Goal: Task Accomplishment & Management: Use online tool/utility

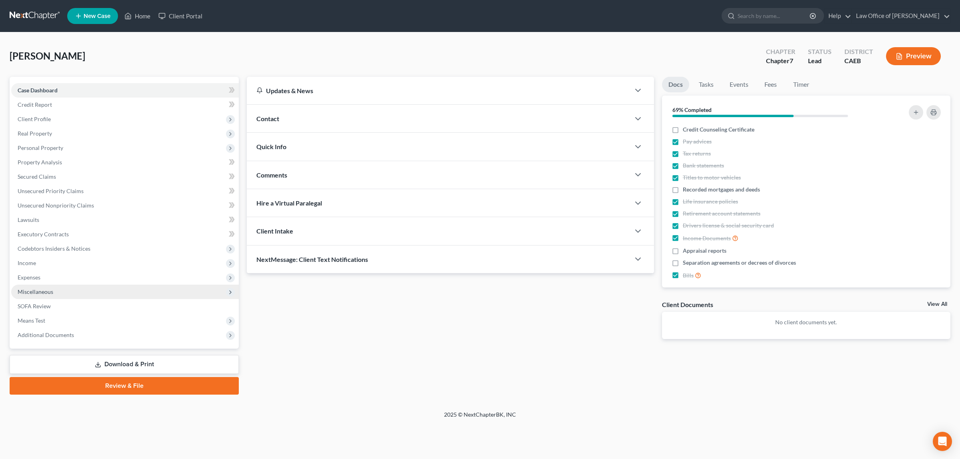
click at [50, 290] on span "Miscellaneous" at bounding box center [36, 291] width 36 height 7
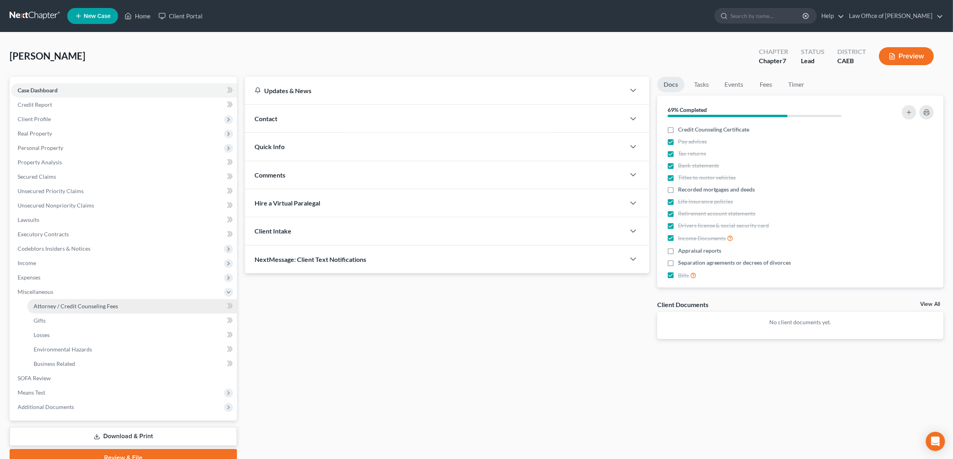
click at [63, 304] on span "Attorney / Credit Counseling Fees" at bounding box center [76, 306] width 84 height 7
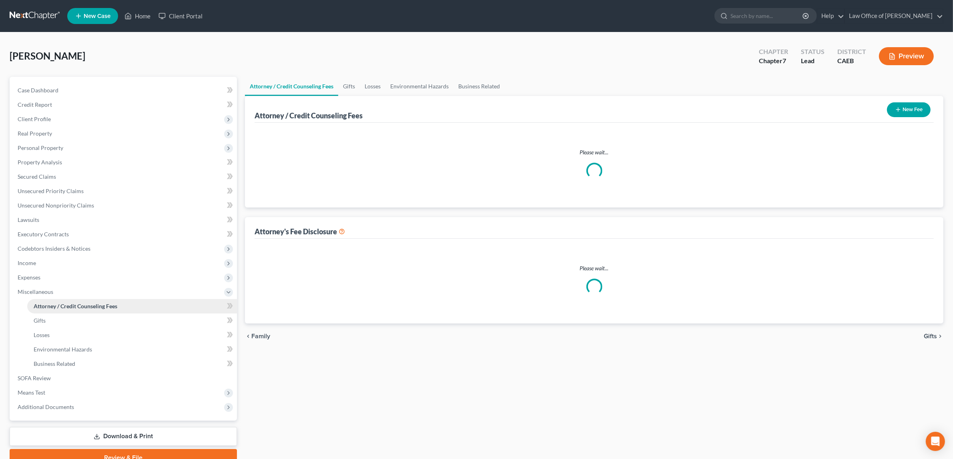
select select "1"
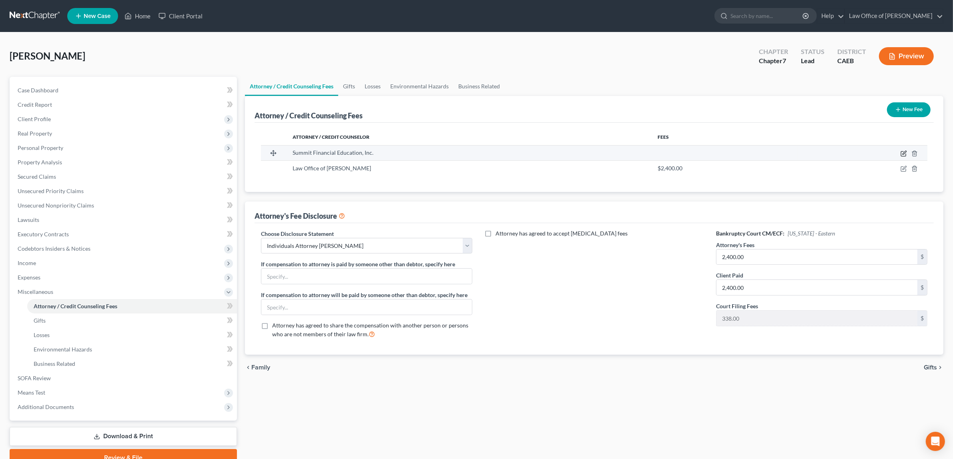
click at [903, 150] on icon "button" at bounding box center [903, 153] width 6 height 6
select select "3"
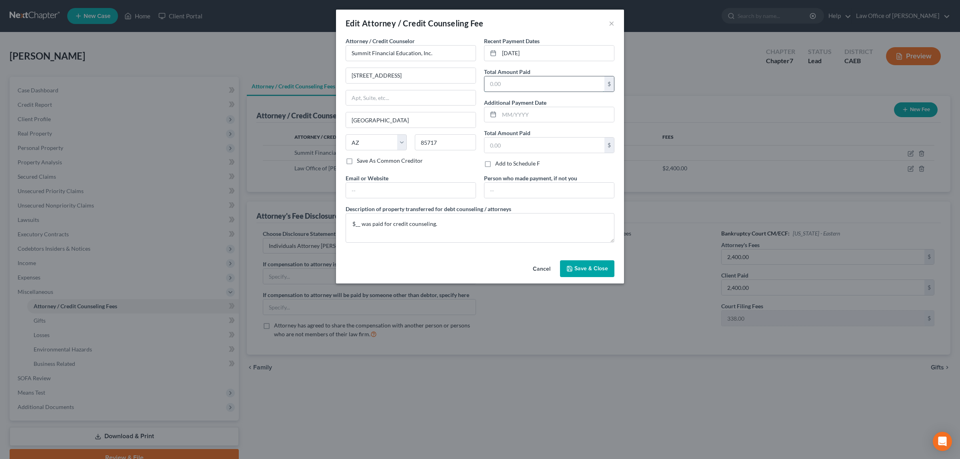
click at [533, 80] on input "text" at bounding box center [545, 83] width 120 height 15
type input "14.95"
drag, startPoint x: 360, startPoint y: 223, endPoint x: 353, endPoint y: 218, distance: 9.0
click at [359, 221] on textarea "$__ was paid for credit counseling." at bounding box center [480, 228] width 269 height 30
type textarea "$14.95 was paid for credit counseling."
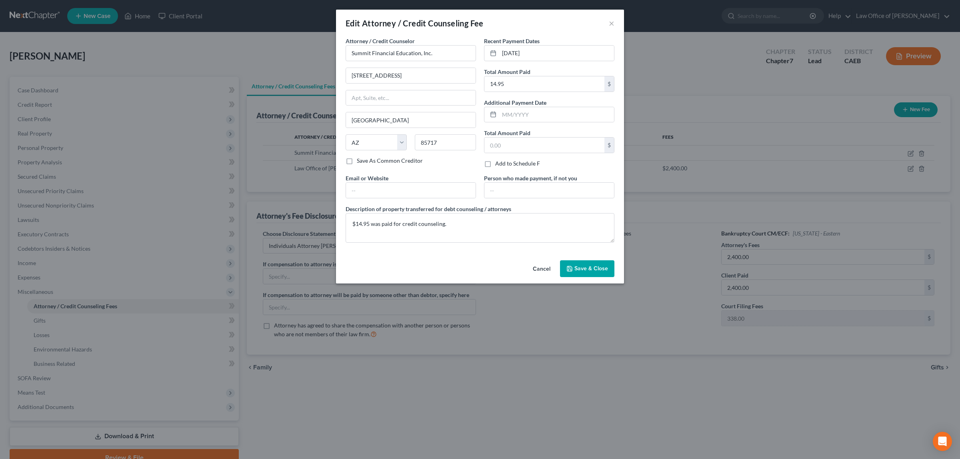
click at [591, 266] on span "Save & Close" at bounding box center [592, 268] width 34 height 7
